Goal: Task Accomplishment & Management: Manage account settings

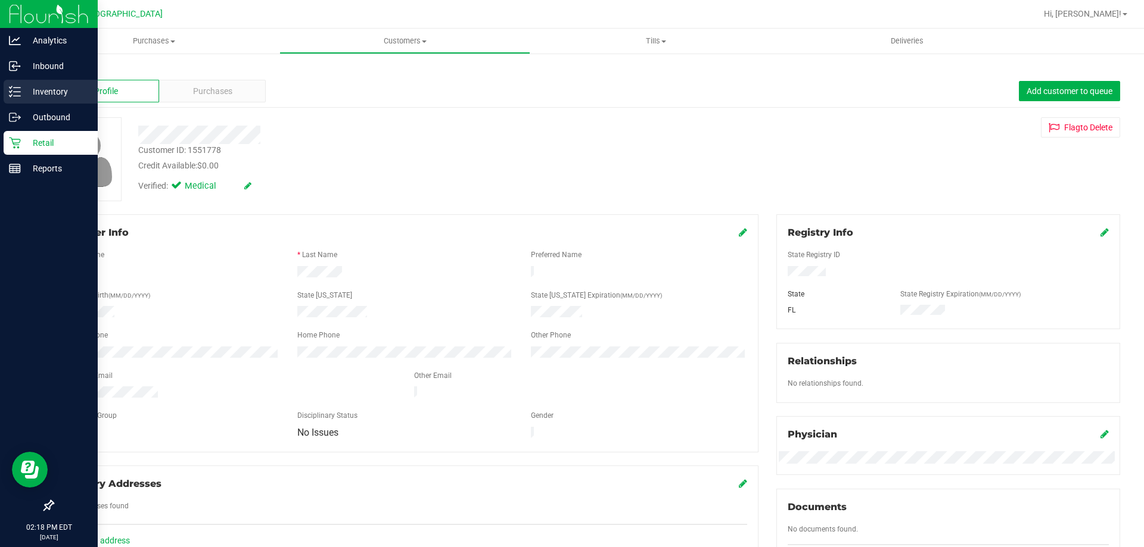
click at [35, 91] on p "Inventory" at bounding box center [56, 92] width 71 height 14
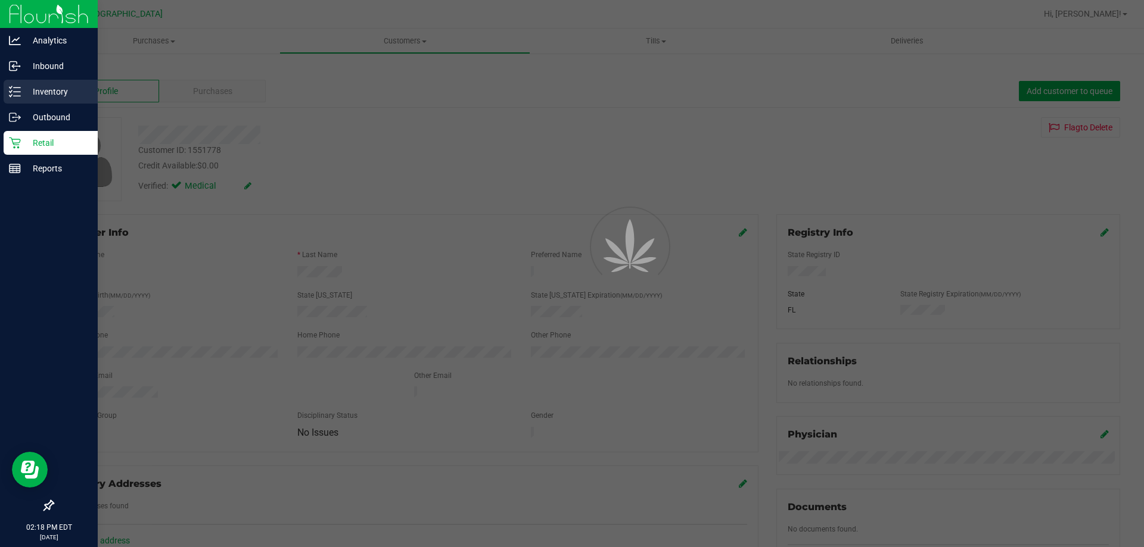
click at [41, 91] on p "Inventory" at bounding box center [56, 92] width 71 height 14
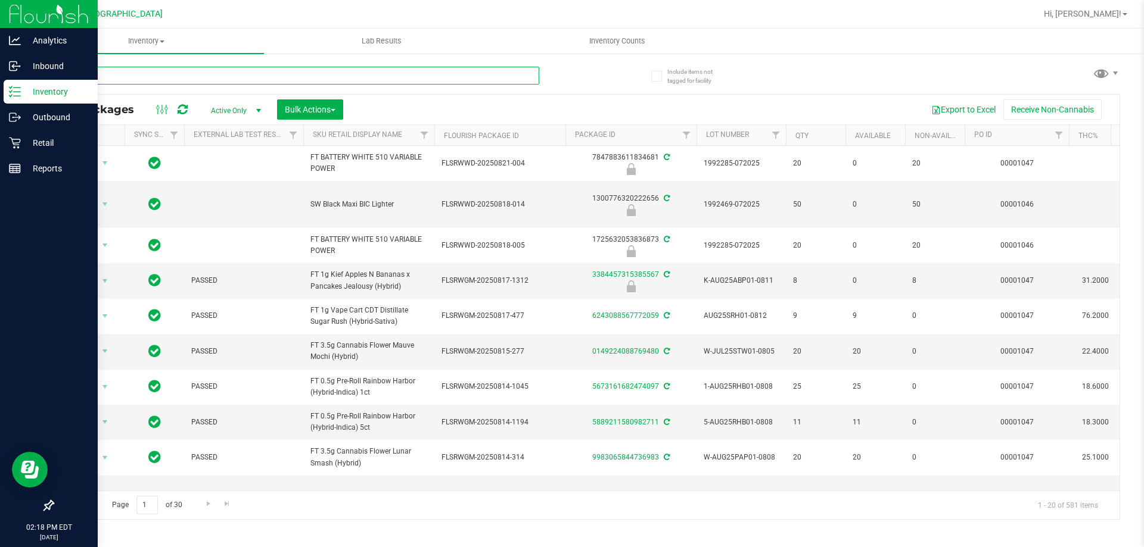
click at [132, 70] on input "text" at bounding box center [295, 76] width 487 height 18
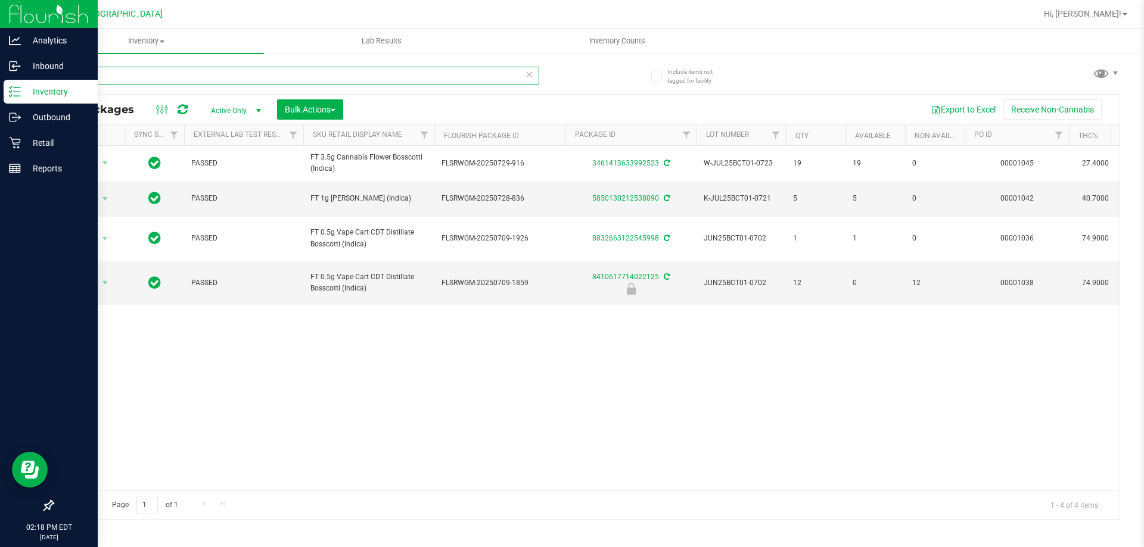
type input "bct"
click at [530, 79] on icon at bounding box center [529, 74] width 8 height 14
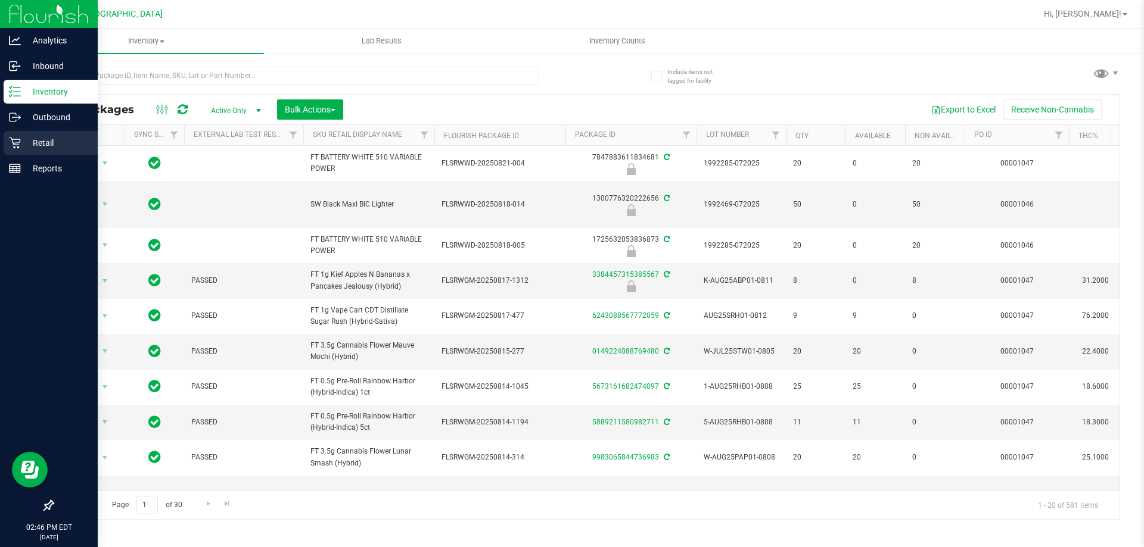
click at [32, 138] on p "Retail" at bounding box center [56, 143] width 71 height 14
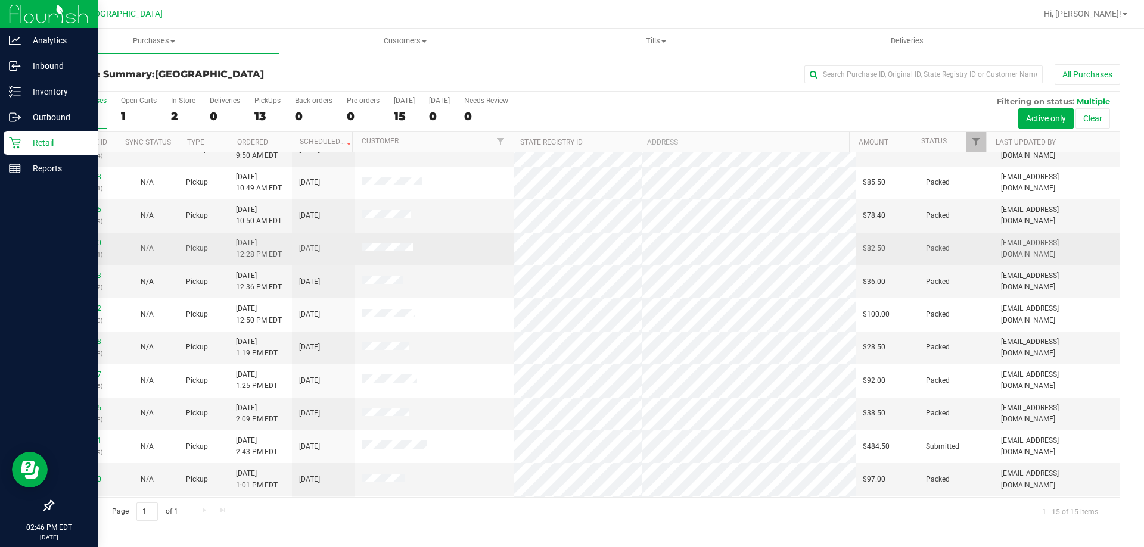
scroll to position [150, 0]
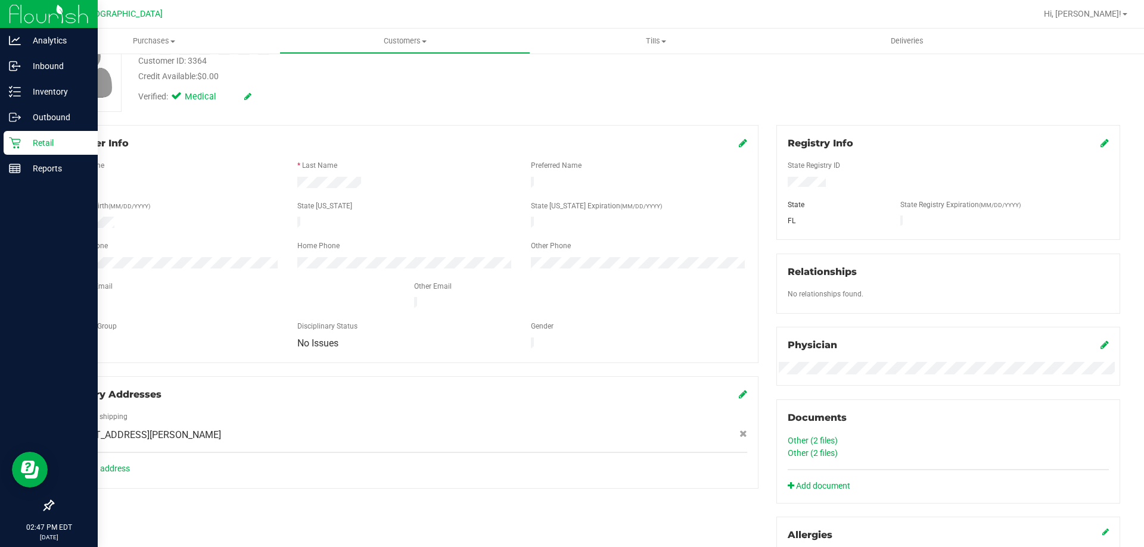
scroll to position [179, 0]
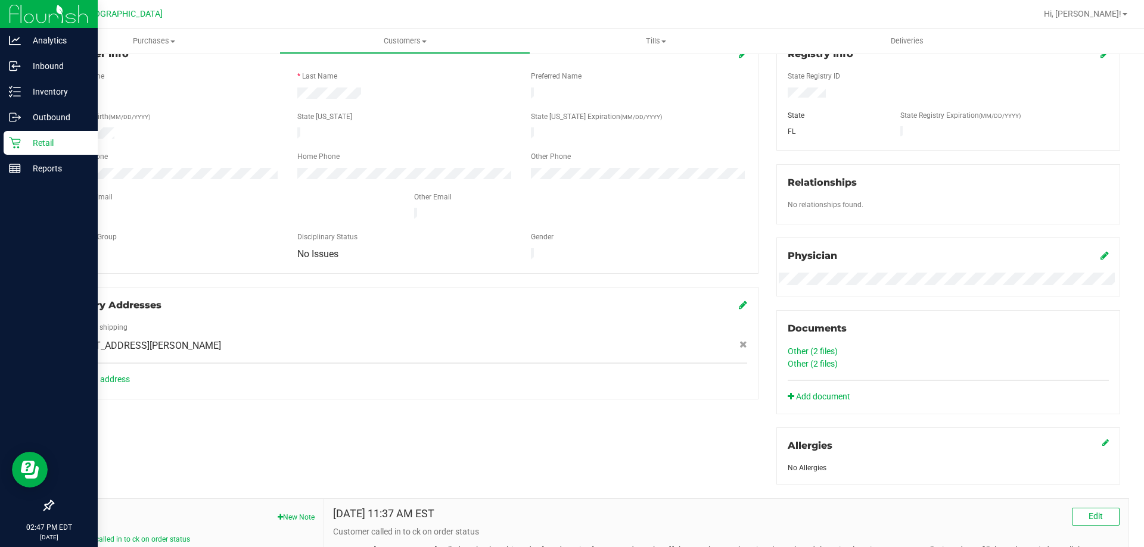
click at [5, 152] on div "Retail" at bounding box center [51, 143] width 94 height 24
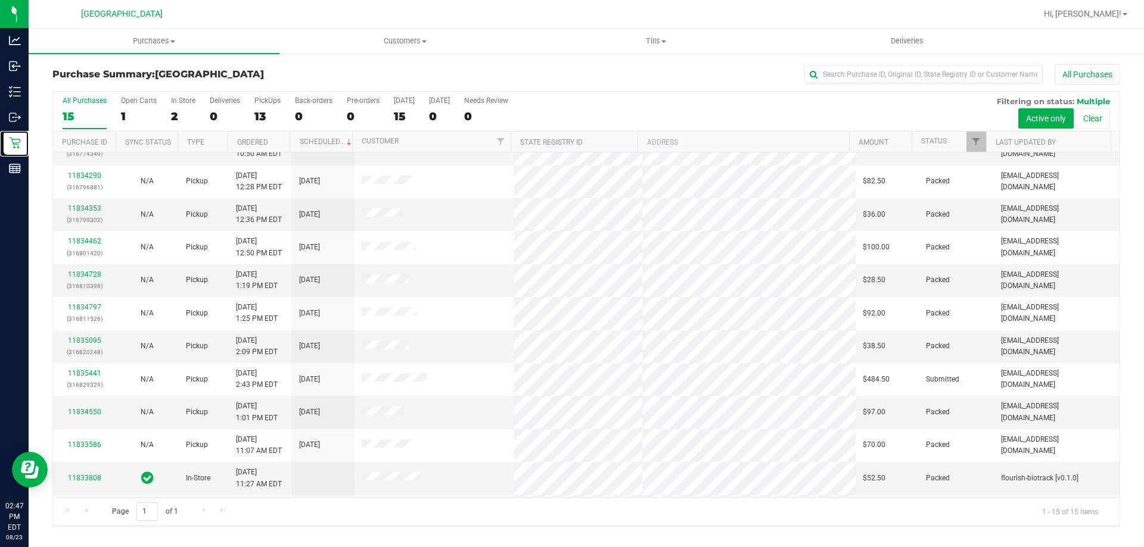
scroll to position [150, 0]
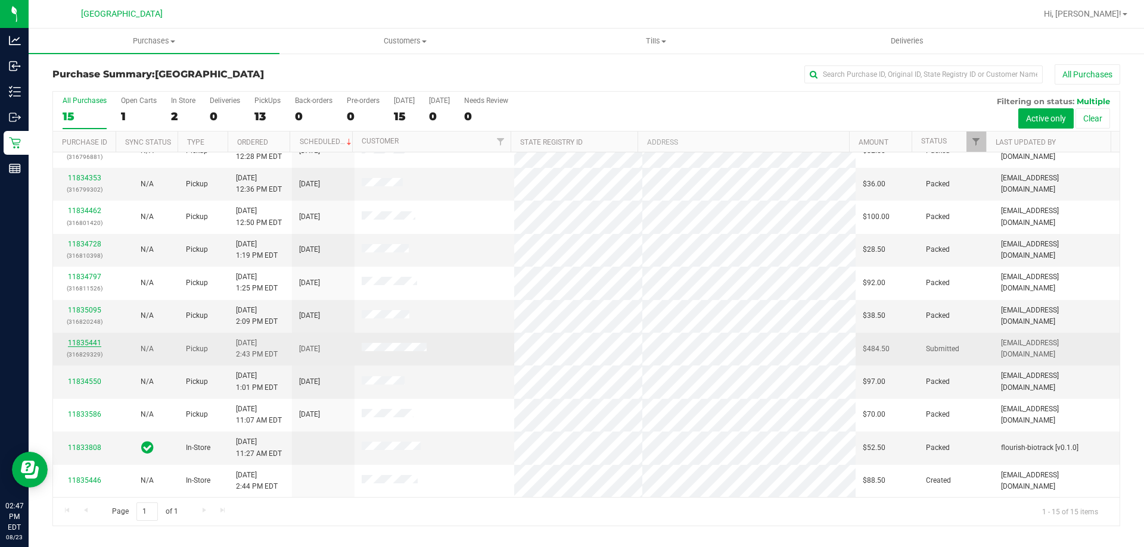
click at [78, 341] on link "11835441" at bounding box center [84, 343] width 33 height 8
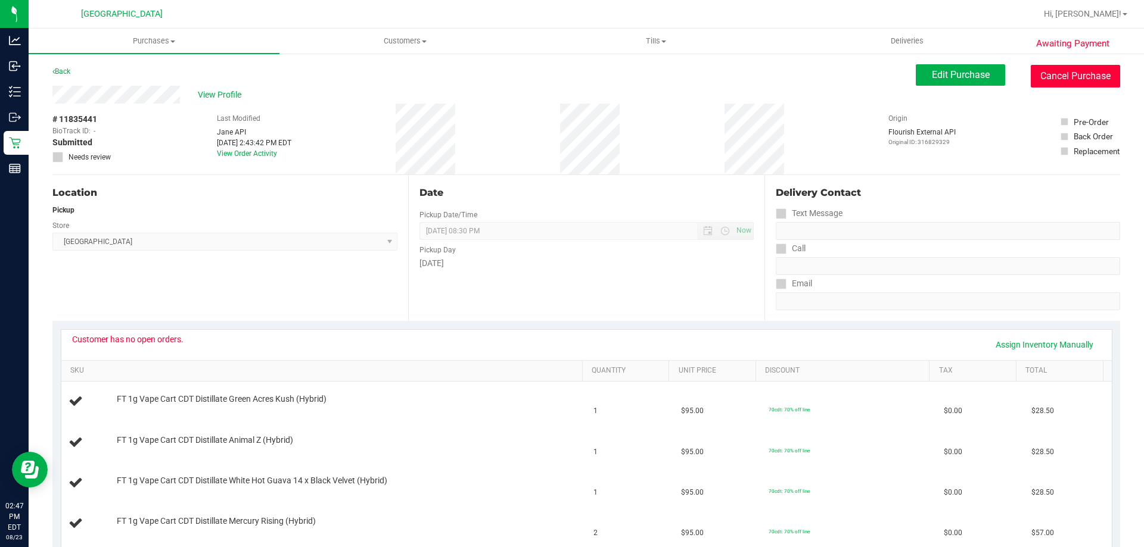
click at [1059, 83] on button "Cancel Purchase" at bounding box center [1075, 76] width 89 height 23
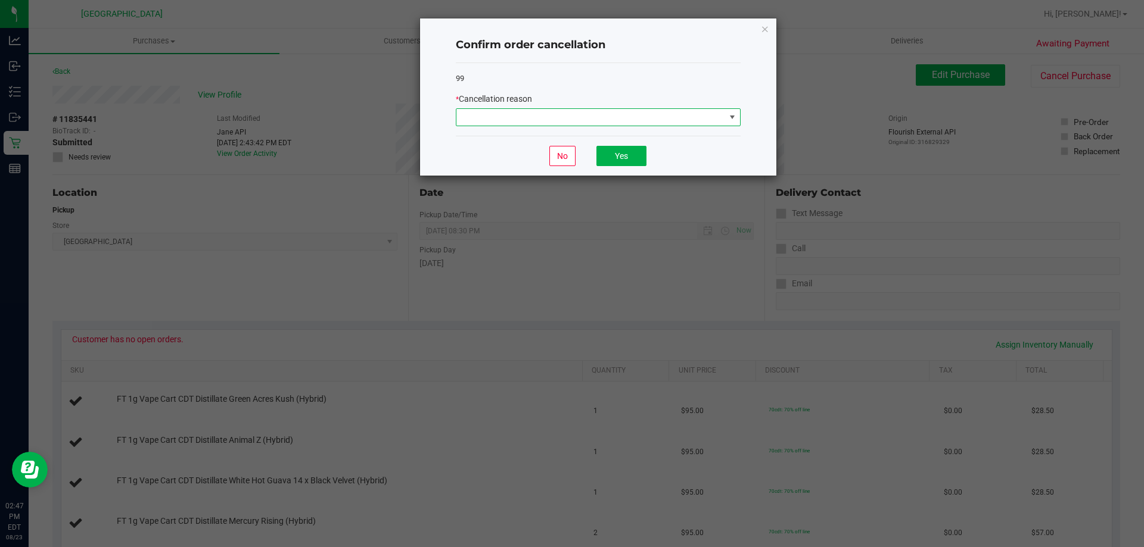
click at [718, 122] on span at bounding box center [590, 117] width 269 height 17
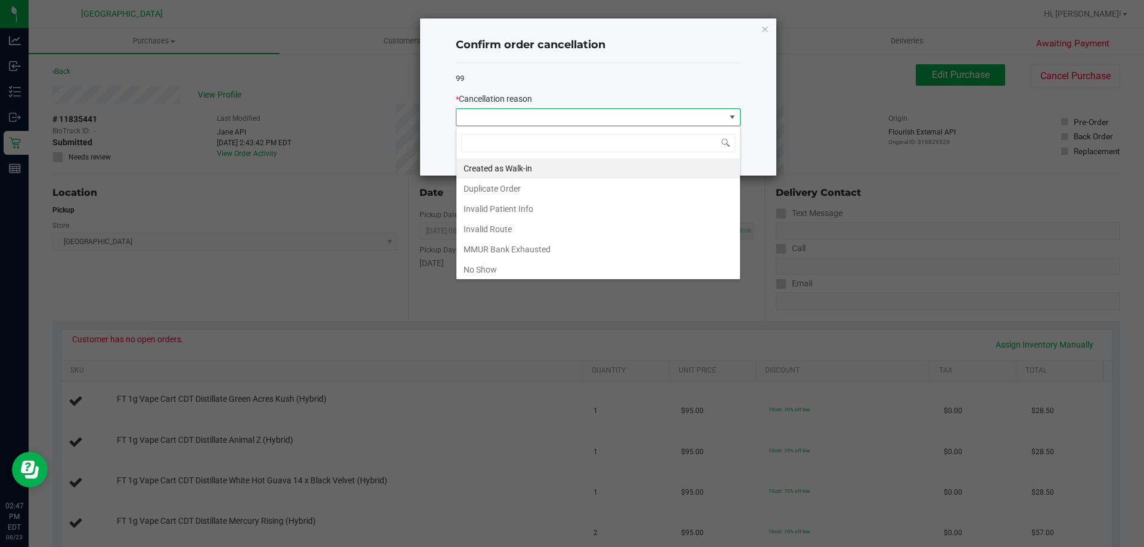
scroll to position [18, 285]
click at [540, 253] on li "MMUR Bank Exhausted" at bounding box center [598, 249] width 284 height 20
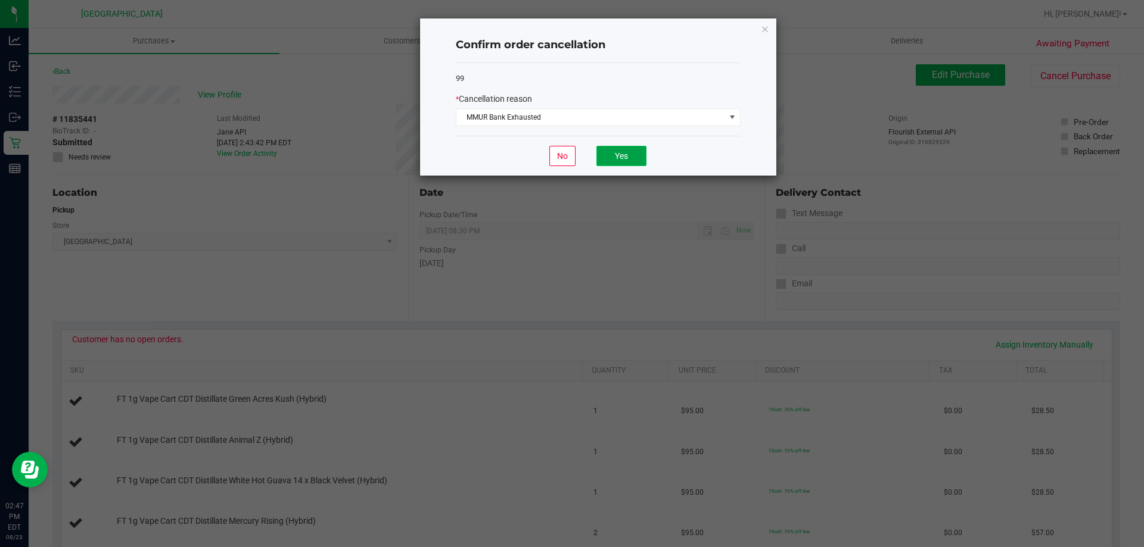
click at [633, 152] on button "Yes" at bounding box center [621, 156] width 50 height 20
